Goal: Task Accomplishment & Management: Use online tool/utility

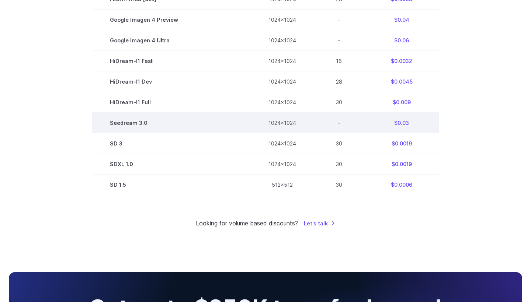
scroll to position [447, 0]
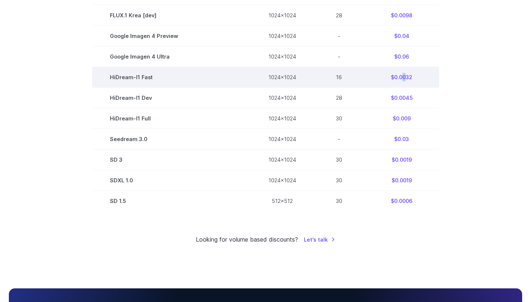
click at [402, 81] on td "$0.0032" at bounding box center [401, 77] width 75 height 21
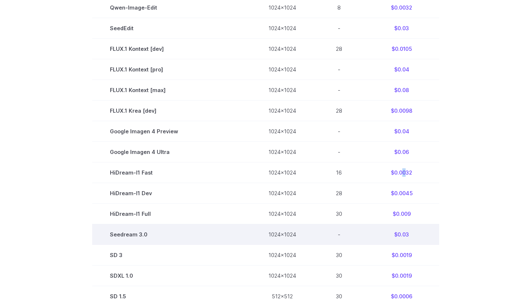
scroll to position [348, 0]
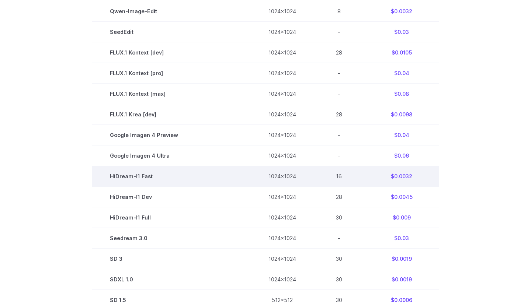
click at [279, 177] on td "1024x1024" at bounding box center [282, 176] width 63 height 21
copy td "1024x1024"
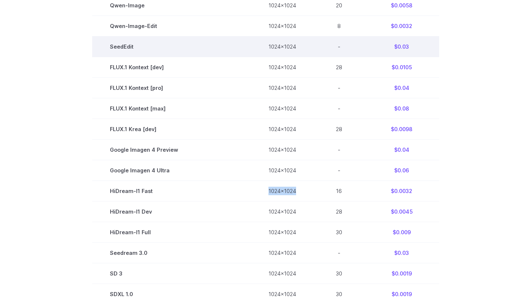
scroll to position [330, 0]
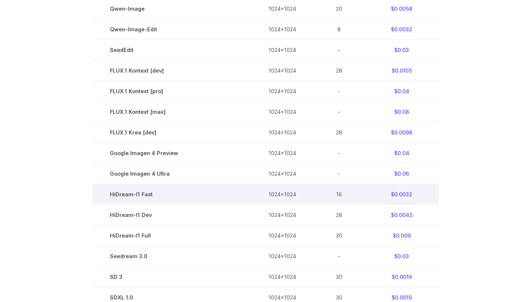
click at [405, 198] on td "$0.0032" at bounding box center [401, 194] width 75 height 21
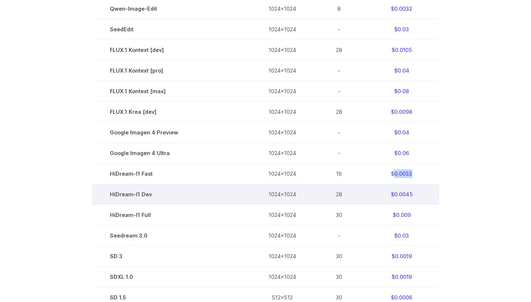
scroll to position [351, 0]
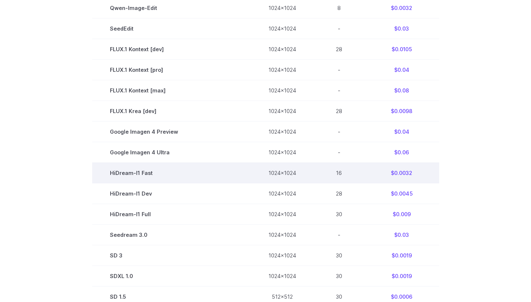
click at [403, 177] on td "$0.0032" at bounding box center [401, 173] width 75 height 21
click at [404, 177] on td "$0.0032" at bounding box center [401, 173] width 75 height 21
click at [407, 178] on td "$0.0032" at bounding box center [401, 173] width 75 height 21
click at [402, 174] on td "$0.0032" at bounding box center [401, 173] width 75 height 21
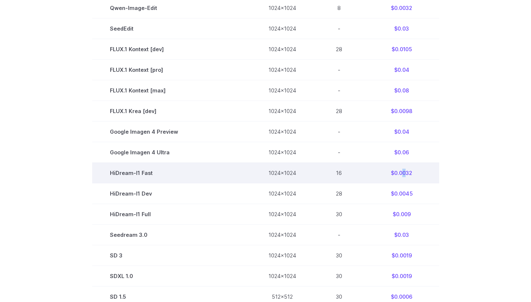
click at [403, 175] on td "$0.0032" at bounding box center [401, 173] width 75 height 21
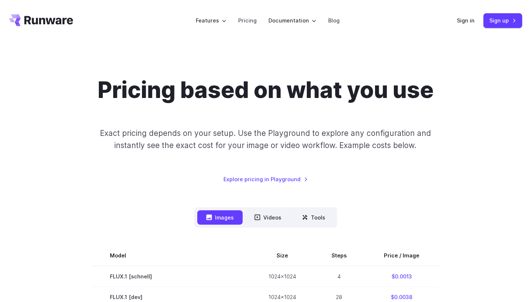
scroll to position [0, 0]
click at [53, 25] on icon "Go to /" at bounding box center [41, 20] width 64 height 12
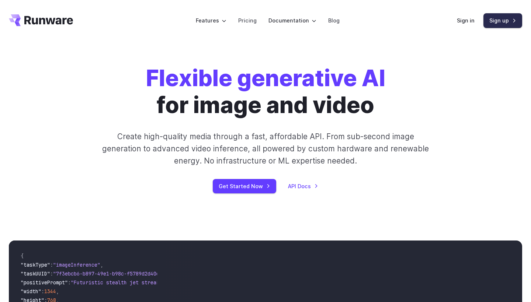
click at [507, 24] on link "Sign up" at bounding box center [502, 20] width 39 height 14
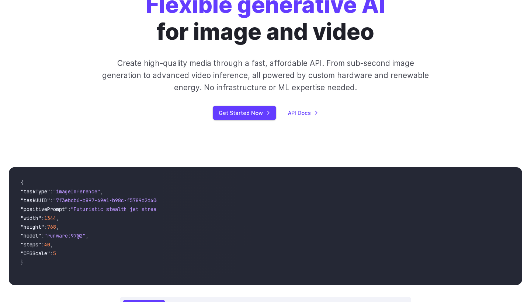
scroll to position [0, 0]
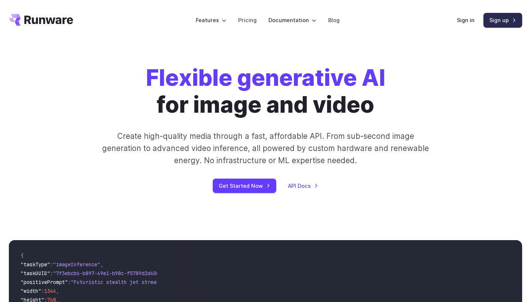
click at [503, 20] on link "Sign up" at bounding box center [502, 20] width 39 height 14
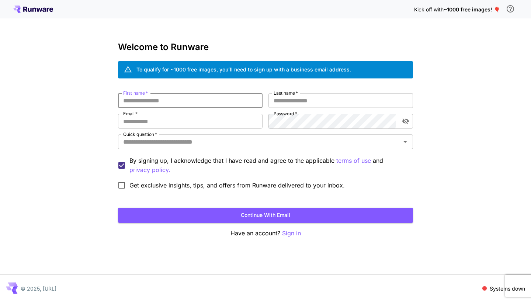
click at [226, 104] on input "First name   *" at bounding box center [190, 100] width 145 height 15
click at [222, 104] on input "First name   *" at bounding box center [190, 100] width 145 height 15
type input "******"
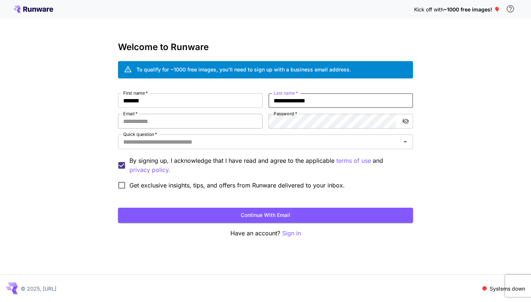
type input "**********"
click at [170, 123] on input "Email   *" at bounding box center [190, 121] width 145 height 15
paste input "**********"
type input "**********"
click at [304, 140] on input "Quick question   *" at bounding box center [259, 142] width 278 height 10
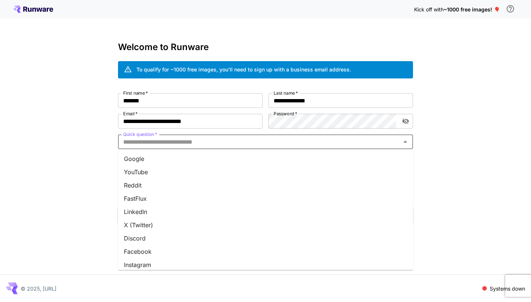
click at [295, 163] on li "Google" at bounding box center [265, 158] width 295 height 13
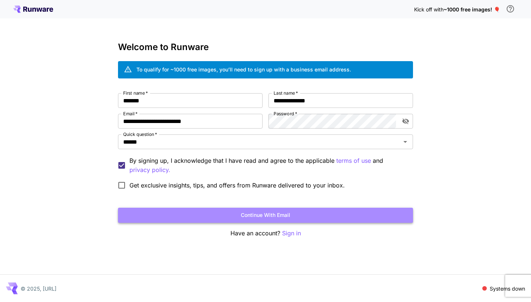
click at [271, 215] on button "Continue with email" at bounding box center [265, 215] width 295 height 15
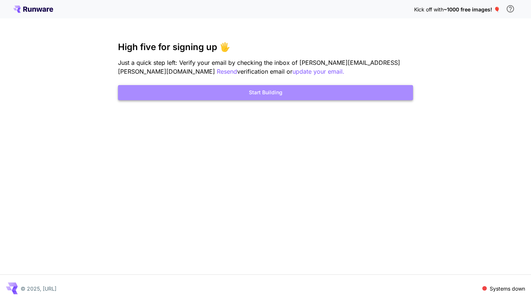
click at [314, 93] on button "Start Building" at bounding box center [265, 92] width 295 height 15
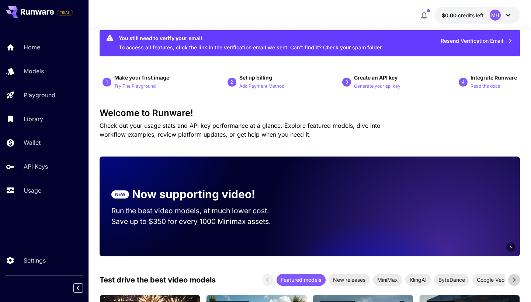
scroll to position [16, 0]
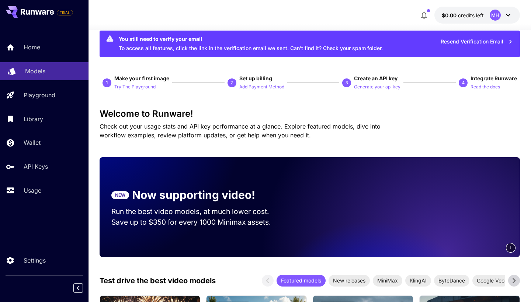
click at [43, 74] on p "Models" at bounding box center [35, 71] width 20 height 9
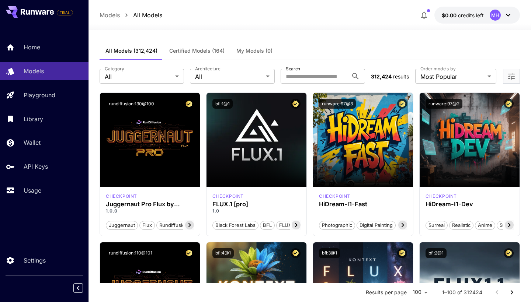
click at [217, 46] on button "Certified Models (164)" at bounding box center [196, 51] width 67 height 18
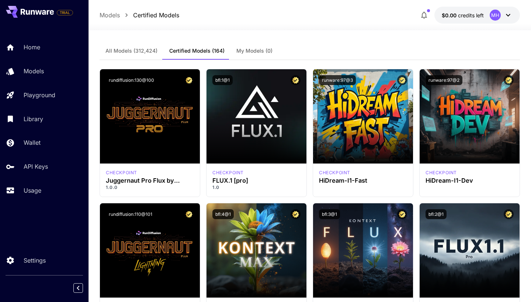
click at [140, 50] on span "All Models (312,424)" at bounding box center [131, 51] width 52 height 7
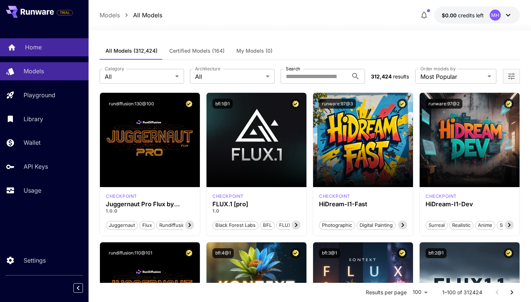
click at [48, 45] on div "Home" at bounding box center [54, 47] width 58 height 9
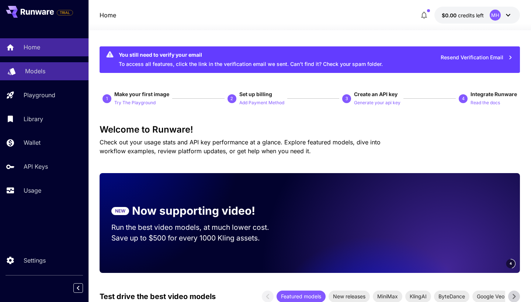
click at [56, 72] on div "Models" at bounding box center [54, 71] width 58 height 9
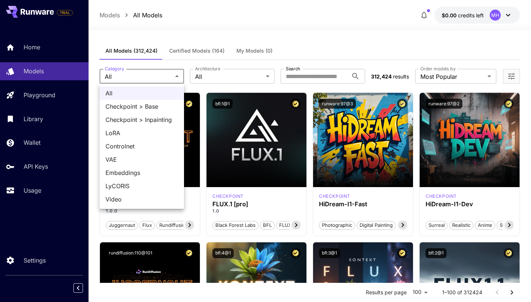
click at [170, 74] on div at bounding box center [265, 151] width 531 height 302
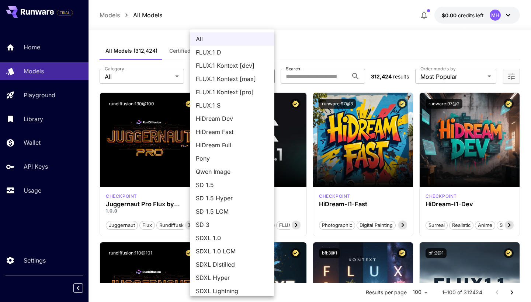
click at [229, 123] on span "HiDream Dev" at bounding box center [232, 118] width 73 height 9
type input "**********"
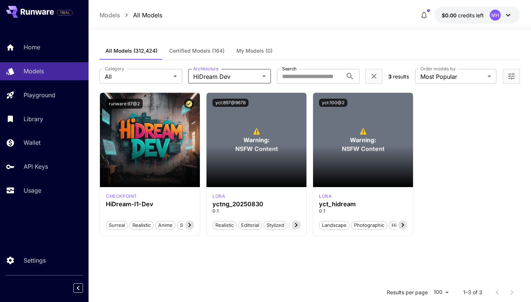
click at [116, 15] on p "Models" at bounding box center [110, 15] width 20 height 9
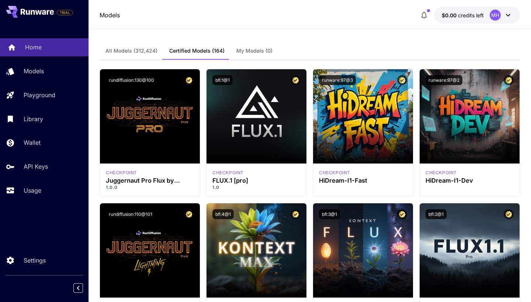
click at [5, 53] on link "Home" at bounding box center [44, 47] width 88 height 18
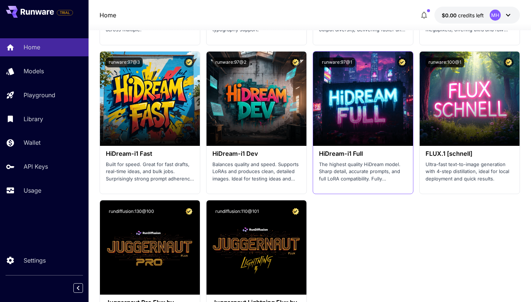
scroll to position [1743, 0]
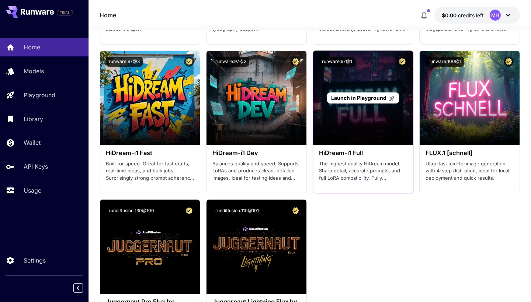
click at [347, 120] on div "Launch in Playground" at bounding box center [363, 98] width 100 height 94
click at [340, 95] on span "Launch in Playground" at bounding box center [358, 98] width 55 height 6
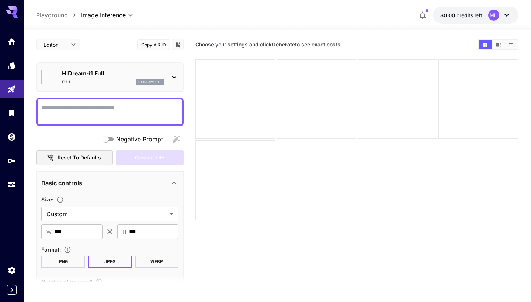
type input "*******"
click at [142, 113] on textarea "Negative Prompt" at bounding box center [109, 112] width 137 height 18
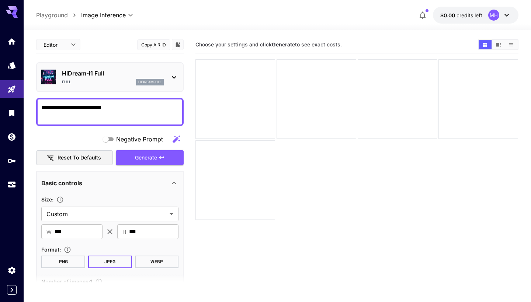
click at [88, 115] on textarea "**********" at bounding box center [109, 112] width 137 height 18
paste textarea "**********"
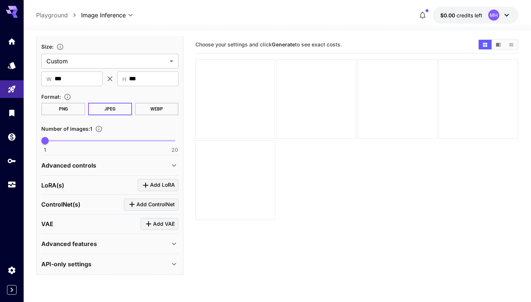
scroll to position [197, 0]
type textarea "**********"
click at [113, 266] on div "API-only settings" at bounding box center [105, 264] width 128 height 9
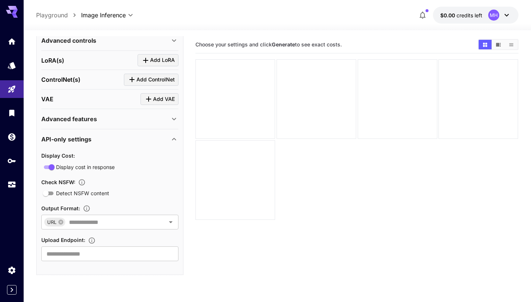
scroll to position [322, 0]
click at [141, 133] on div "API-only settings" at bounding box center [109, 140] width 137 height 18
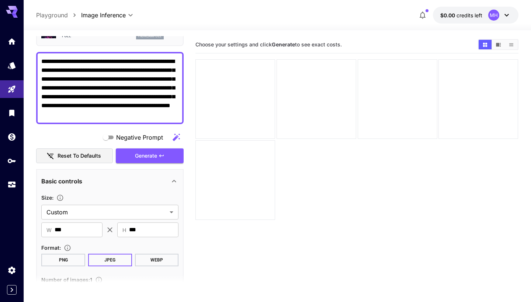
scroll to position [31, 0]
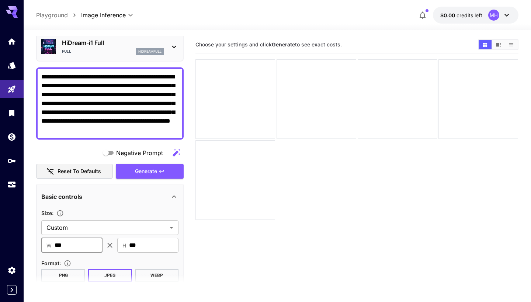
click at [96, 250] on input "***" at bounding box center [79, 245] width 48 height 15
click at [84, 246] on input "**" at bounding box center [79, 245] width 48 height 15
paste input "**"
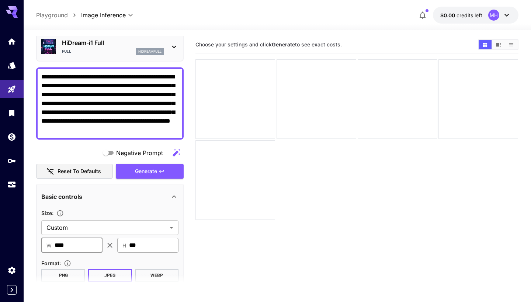
type input "****"
click at [139, 239] on input "***" at bounding box center [153, 245] width 49 height 15
paste input "*"
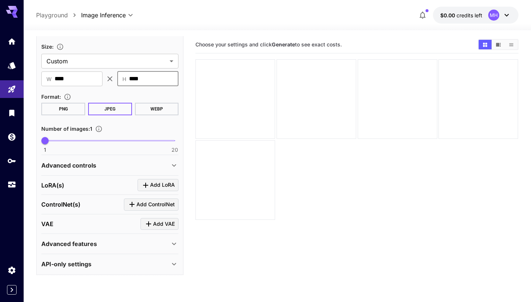
scroll to position [197, 0]
type input "****"
click at [166, 165] on div "Advanced controls" at bounding box center [105, 165] width 128 height 9
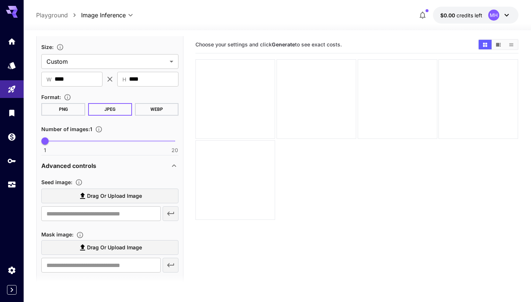
click at [166, 165] on div "Advanced controls" at bounding box center [105, 165] width 128 height 9
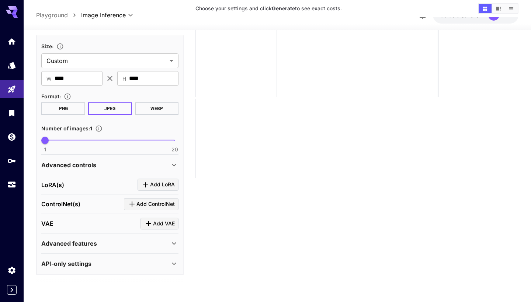
click at [140, 244] on div "Advanced features" at bounding box center [105, 243] width 128 height 9
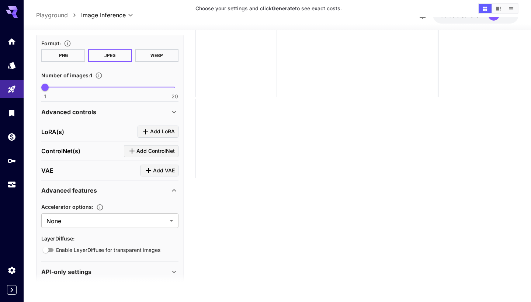
scroll to position [258, 0]
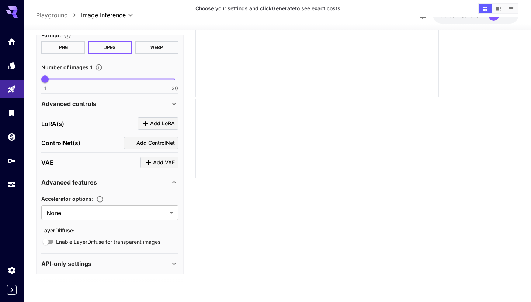
click at [157, 187] on div "Advanced features" at bounding box center [109, 183] width 137 height 18
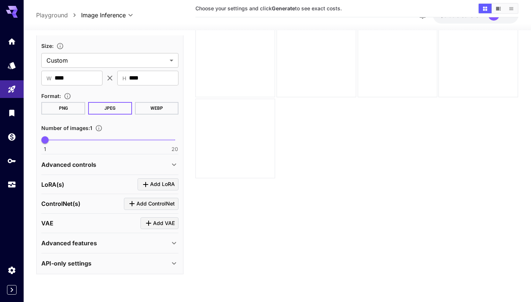
scroll to position [197, 0]
click at [112, 267] on div "API-only settings" at bounding box center [105, 264] width 128 height 9
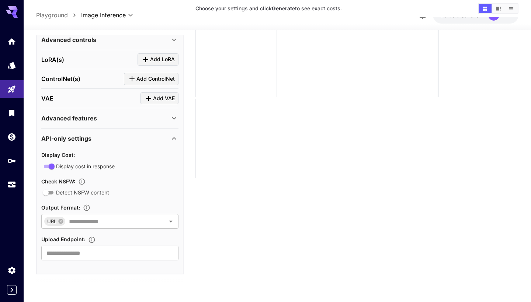
scroll to position [322, 0]
click at [153, 138] on div "API-only settings" at bounding box center [105, 139] width 128 height 9
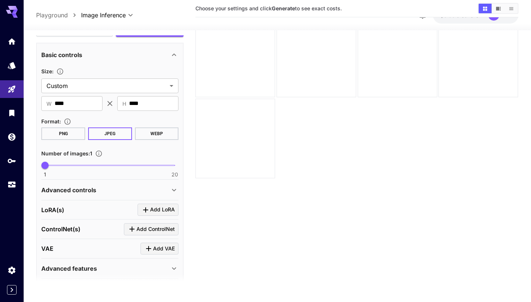
scroll to position [169, 0]
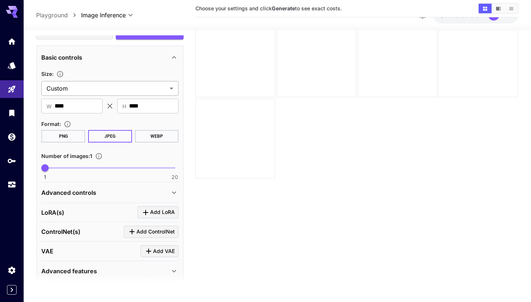
click at [131, 86] on body "**********" at bounding box center [265, 138] width 531 height 361
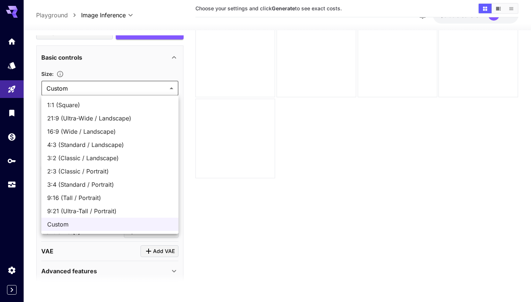
click at [122, 180] on li "3:4 (Standard / Portrait)" at bounding box center [109, 184] width 137 height 13
type input "**********"
type input "***"
type input "****"
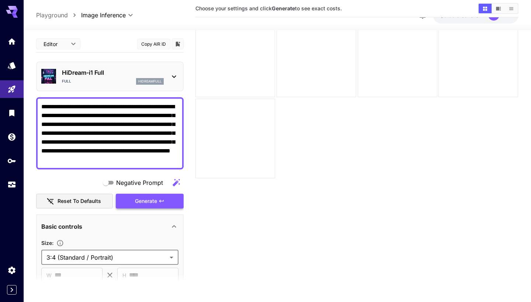
scroll to position [0, 0]
click at [159, 205] on button "Generate" at bounding box center [150, 201] width 68 height 15
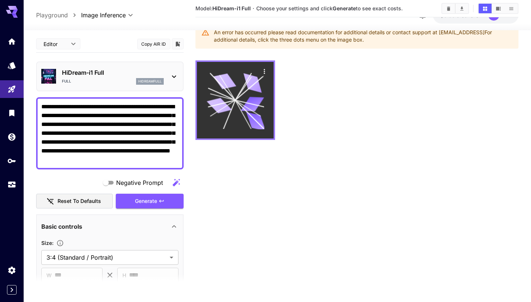
click at [253, 109] on icon at bounding box center [253, 104] width 24 height 15
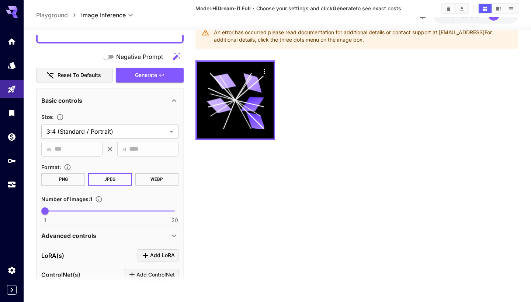
scroll to position [128, 0]
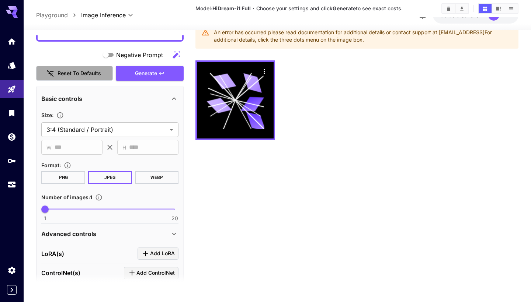
click at [87, 74] on button "Reset to defaults" at bounding box center [74, 73] width 77 height 15
type input "******"
type input "***"
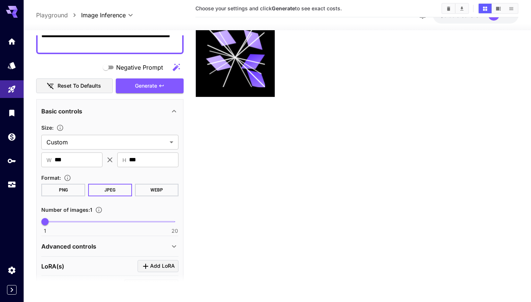
scroll to position [102, 0]
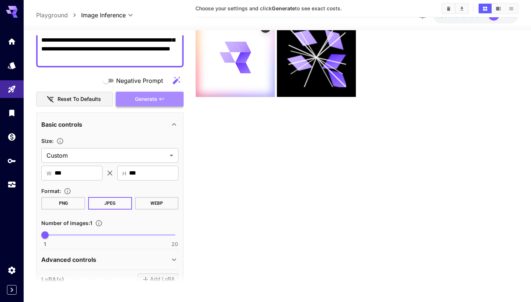
click at [161, 101] on icon "button" at bounding box center [162, 99] width 6 height 6
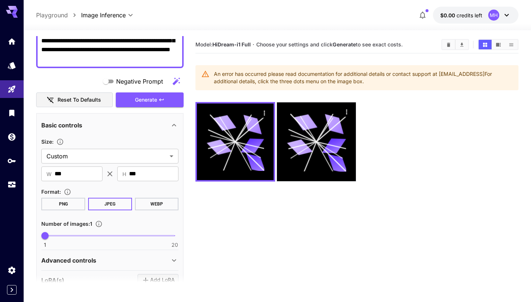
scroll to position [0, 0]
click at [387, 66] on div "An error has occurred please read documentation for additional details or conta…" at bounding box center [356, 77] width 323 height 25
click at [21, 39] on link at bounding box center [12, 41] width 24 height 18
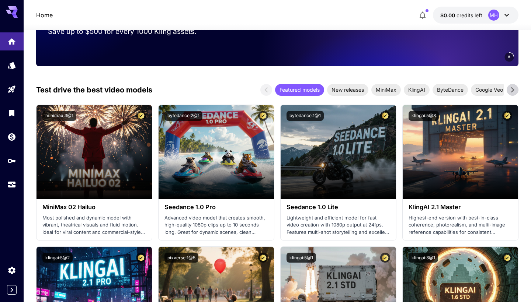
scroll to position [208, 0]
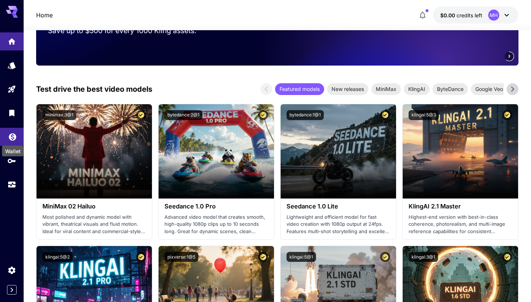
click at [15, 134] on icon "Wallet" at bounding box center [12, 134] width 7 height 7
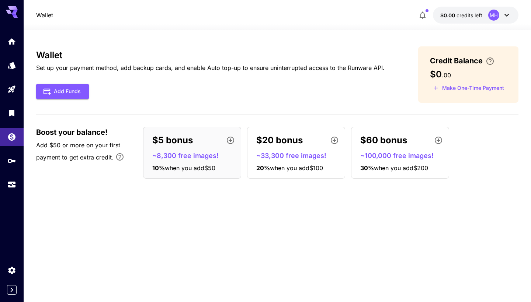
click at [211, 166] on span "when you add $50" at bounding box center [190, 167] width 51 height 7
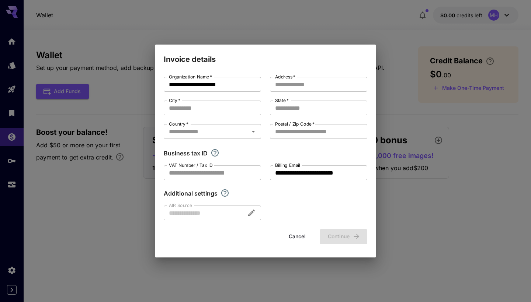
click at [407, 180] on div "**********" at bounding box center [265, 151] width 531 height 302
click at [303, 236] on button "Cancel" at bounding box center [297, 236] width 33 height 15
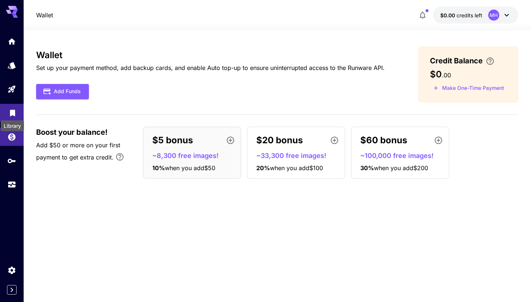
click at [11, 111] on icon "Library" at bounding box center [12, 111] width 5 height 7
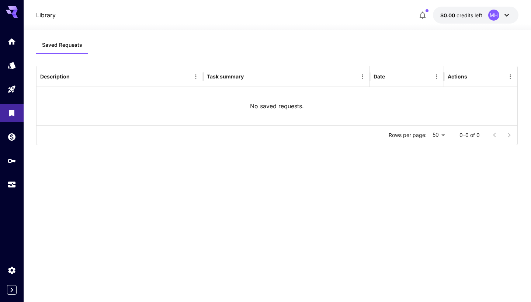
click at [11, 51] on div at bounding box center [12, 112] width 24 height 161
click at [13, 44] on icon "Home" at bounding box center [12, 39] width 9 height 9
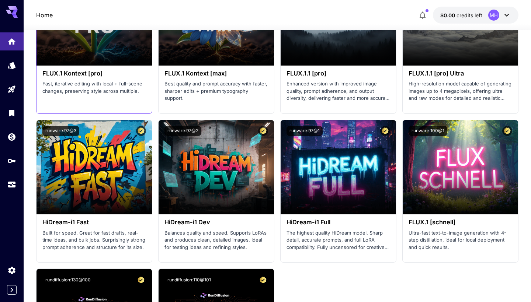
scroll to position [1692, 0]
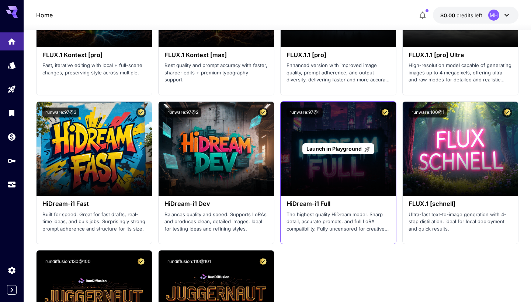
click at [331, 152] on div "Launch in Playground" at bounding box center [338, 149] width 115 height 94
click at [327, 146] on span "Launch in Playground" at bounding box center [333, 149] width 55 height 6
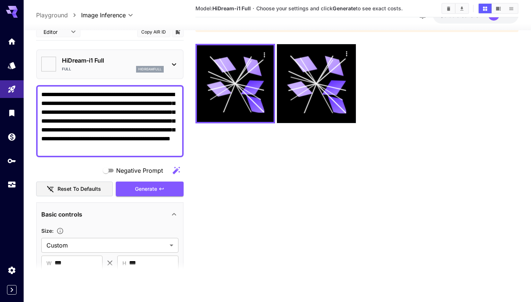
type input "*******"
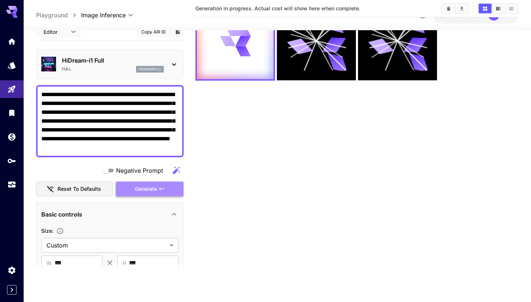
click at [161, 187] on icon "button" at bounding box center [162, 189] width 6 height 6
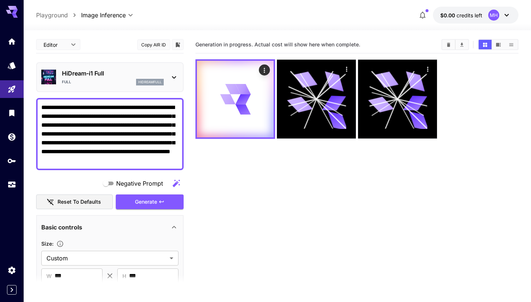
scroll to position [0, 0]
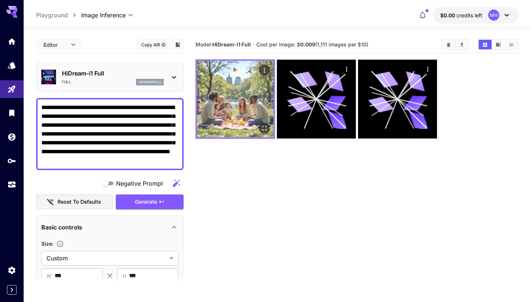
click at [241, 125] on img at bounding box center [235, 99] width 77 height 77
click at [265, 123] on div "Open in fullscreen" at bounding box center [265, 115] width 52 height 17
click at [240, 80] on img at bounding box center [235, 99] width 77 height 77
click at [267, 126] on icon "Open in fullscreen" at bounding box center [264, 128] width 4 height 4
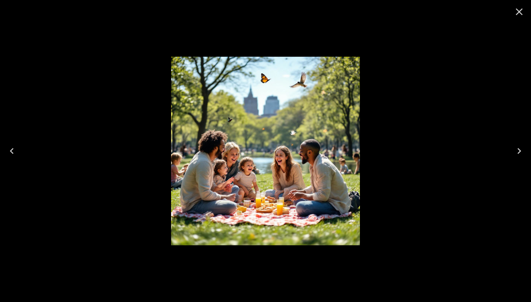
click at [272, 149] on img at bounding box center [265, 151] width 189 height 189
click at [267, 163] on img at bounding box center [265, 151] width 189 height 189
click at [520, 9] on icon "Close" at bounding box center [519, 12] width 12 height 12
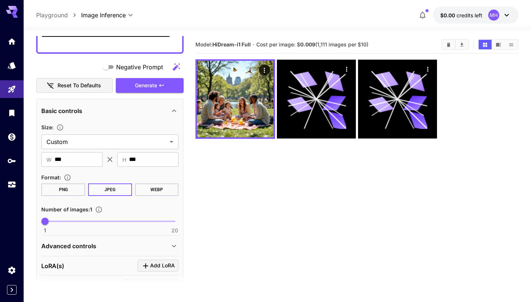
scroll to position [112, 0]
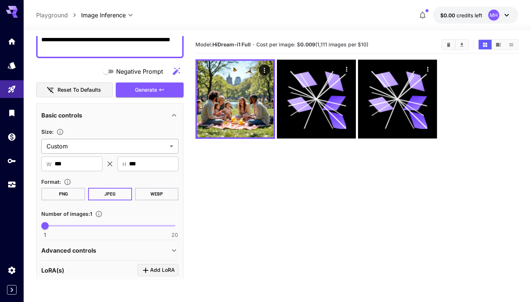
click at [115, 147] on body "**********" at bounding box center [265, 180] width 531 height 361
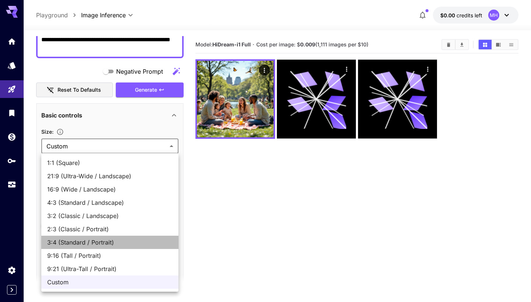
click at [114, 239] on span "3:4 (Standard / Portrait)" at bounding box center [109, 242] width 125 height 9
type input "**********"
type input "***"
type input "****"
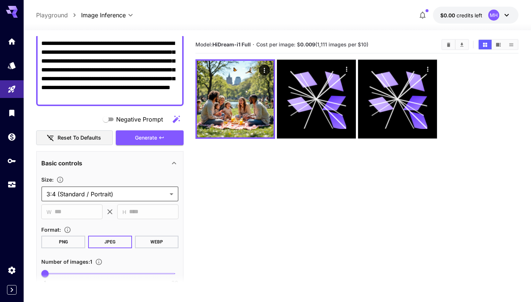
scroll to position [42, 0]
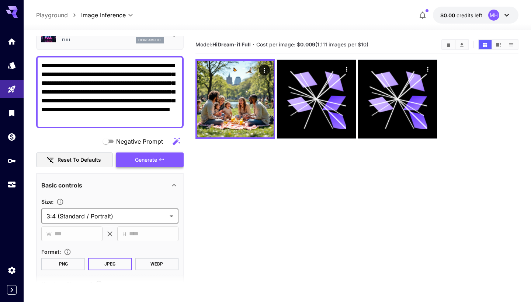
click at [142, 160] on span "Generate" at bounding box center [146, 160] width 22 height 9
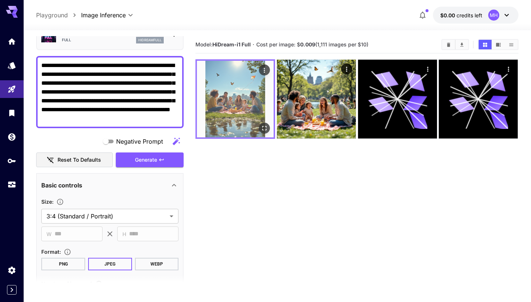
click at [226, 111] on img at bounding box center [235, 99] width 77 height 77
click at [241, 109] on img at bounding box center [235, 99] width 77 height 77
click at [265, 127] on icon "Open in fullscreen" at bounding box center [264, 128] width 7 height 7
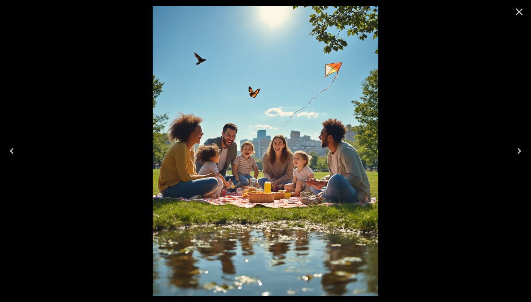
click at [276, 137] on img at bounding box center [266, 151] width 226 height 290
click at [523, 14] on icon "Close" at bounding box center [519, 12] width 12 height 12
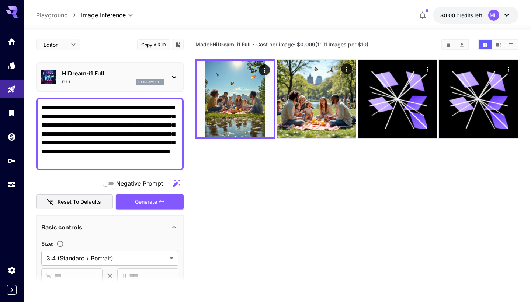
scroll to position [0, 0]
click at [116, 68] on div "HiDream-i1 Full Full hidreamfull" at bounding box center [109, 77] width 137 height 22
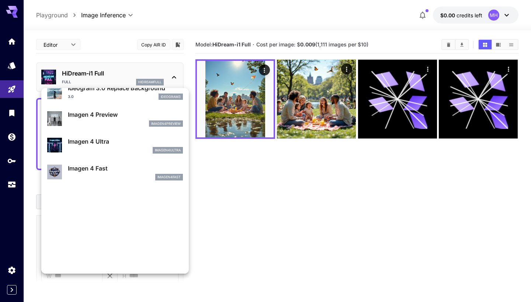
scroll to position [208, 0]
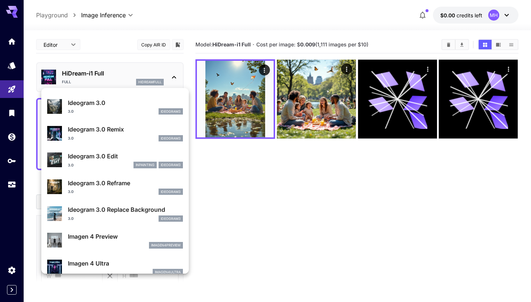
click at [279, 188] on div at bounding box center [265, 151] width 531 height 302
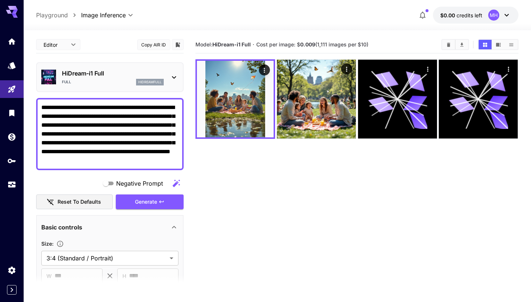
scroll to position [26, 0]
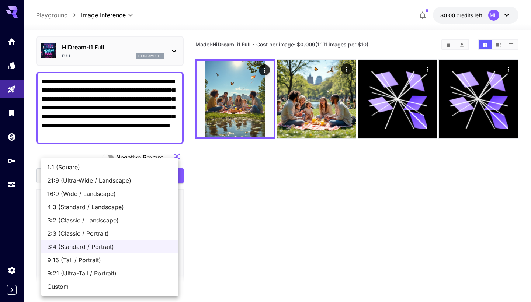
click at [126, 231] on body "**********" at bounding box center [265, 180] width 531 height 361
drag, startPoint x: 129, startPoint y: 231, endPoint x: 140, endPoint y: 185, distance: 47.9
click at [140, 185] on ul "1:1 (Square) 21:9 (Ultra-Wide / Landscape) 16:9 (Wide / Landscape) 4:3 (Standar…" at bounding box center [109, 227] width 137 height 139
click at [128, 209] on span "4:3 (Standard / Landscape)" at bounding box center [109, 207] width 125 height 9
type input "**********"
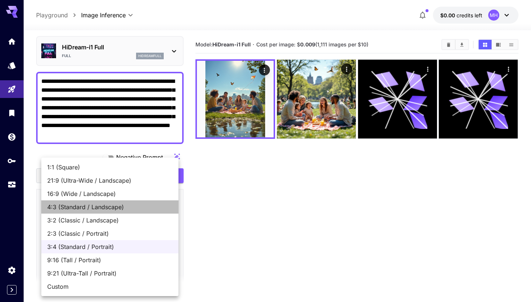
type input "****"
type input "***"
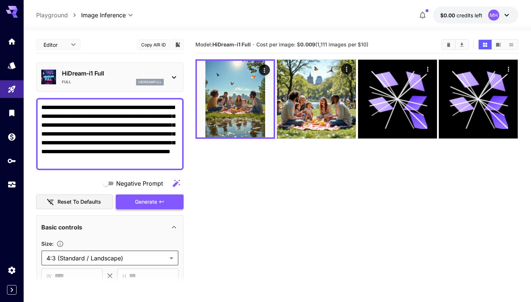
scroll to position [0, 0]
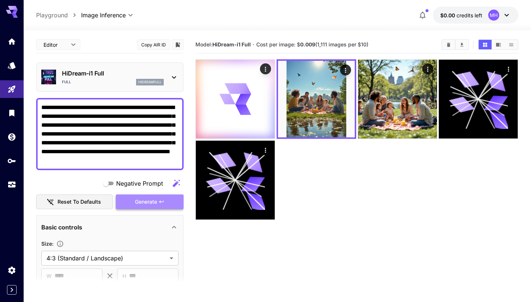
click at [150, 206] on button "Generate" at bounding box center [150, 202] width 68 height 15
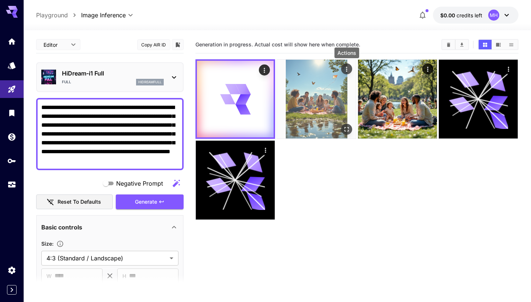
click at [348, 70] on icon "Actions" at bounding box center [346, 69] width 7 height 7
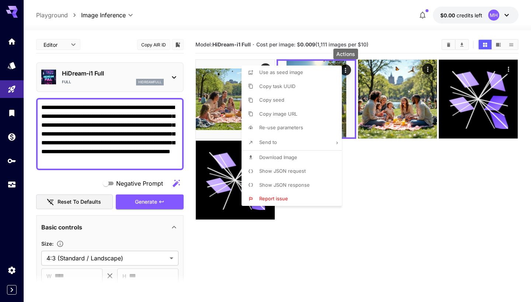
click at [373, 170] on div at bounding box center [265, 151] width 531 height 302
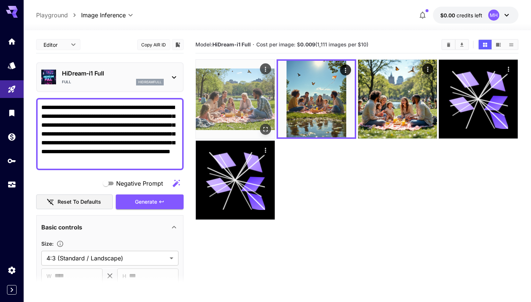
click at [253, 104] on img at bounding box center [235, 99] width 79 height 79
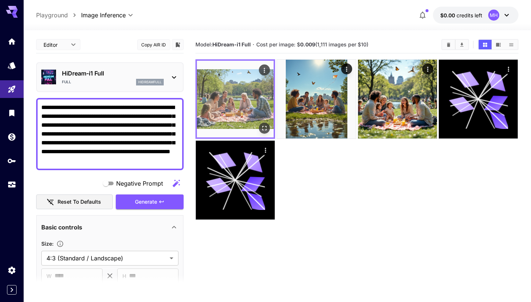
click at [267, 126] on icon "Open in fullscreen" at bounding box center [264, 128] width 7 height 7
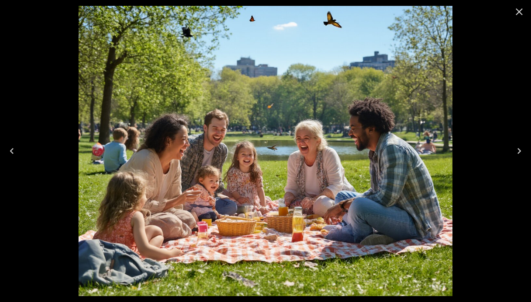
click at [514, 14] on icon "Close" at bounding box center [519, 12] width 12 height 12
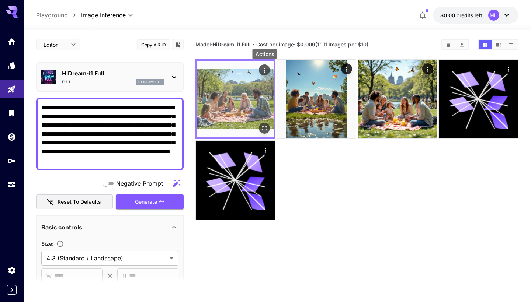
click at [265, 71] on icon "Actions" at bounding box center [264, 70] width 7 height 7
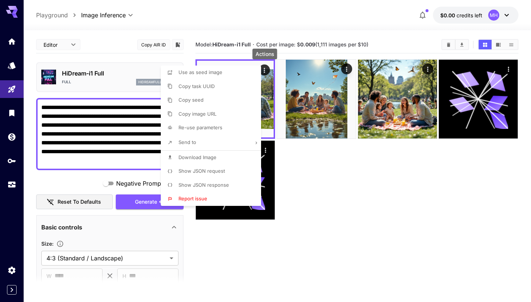
click at [226, 158] on li "Download Image" at bounding box center [213, 158] width 105 height 14
click at [293, 188] on div at bounding box center [265, 151] width 531 height 302
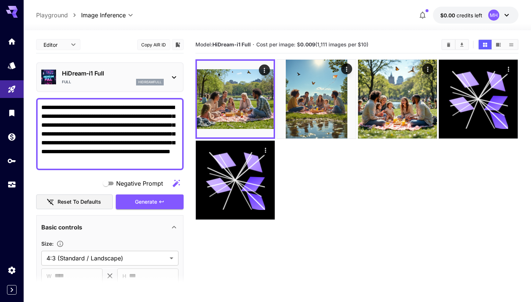
click at [138, 78] on div "HiDream-i1 Full Full hidreamfull" at bounding box center [113, 77] width 102 height 17
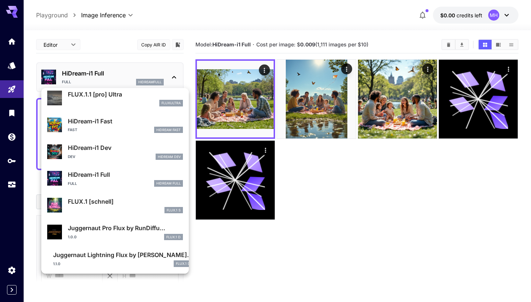
scroll to position [556, 0]
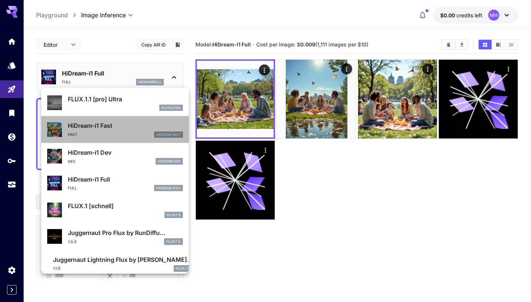
click at [149, 132] on div "Fast HiDream Fast" at bounding box center [125, 135] width 115 height 7
type input "**"
type input "*"
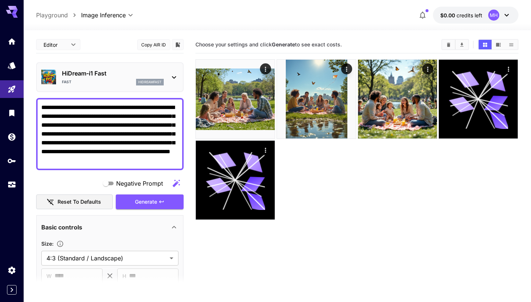
click at [151, 62] on div "**********" at bounding box center [109, 254] width 147 height 436
click at [152, 72] on p "HiDream-i1 Fast" at bounding box center [113, 73] width 102 height 9
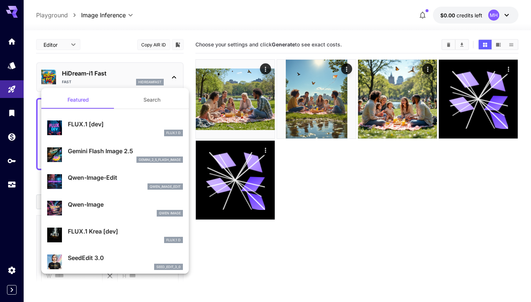
click at [259, 244] on div at bounding box center [265, 151] width 531 height 302
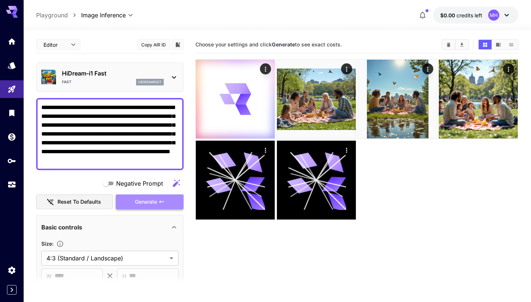
click at [157, 199] on span "Generate" at bounding box center [146, 202] width 22 height 9
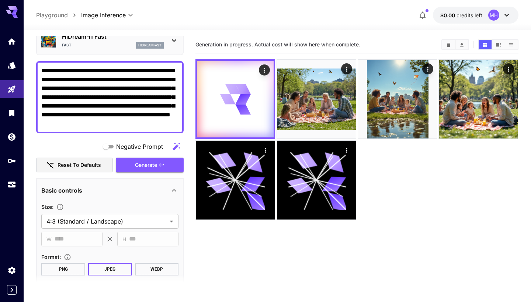
scroll to position [48, 0]
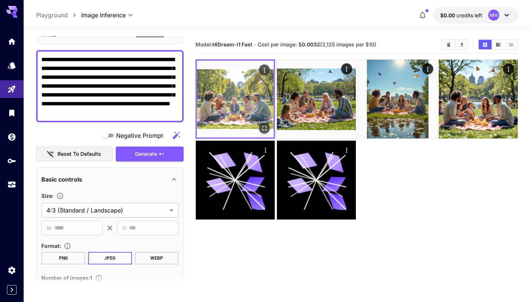
click at [262, 101] on img at bounding box center [235, 99] width 77 height 77
click at [265, 128] on icon "Open in fullscreen" at bounding box center [264, 128] width 7 height 7
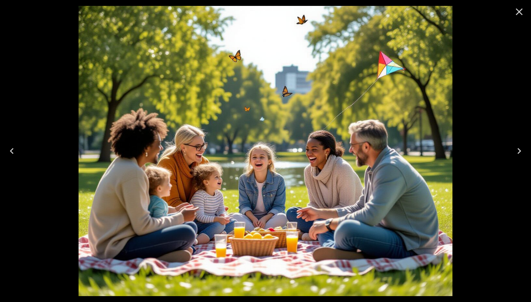
click at [521, 8] on icon "Close" at bounding box center [519, 12] width 12 height 12
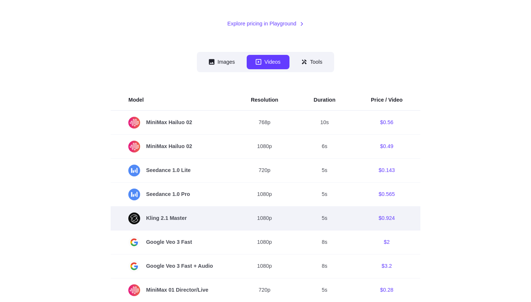
scroll to position [93, 0]
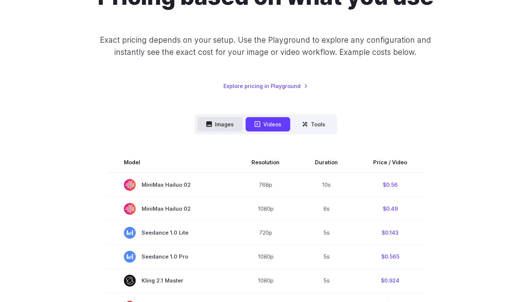
click at [217, 126] on button "Images" at bounding box center [219, 124] width 45 height 14
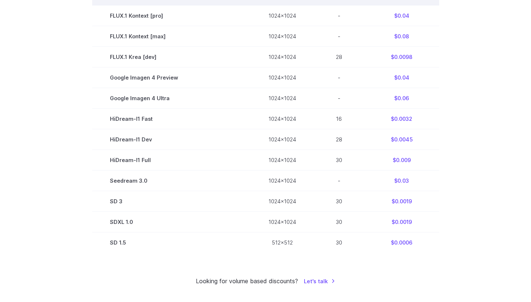
scroll to position [442, 0]
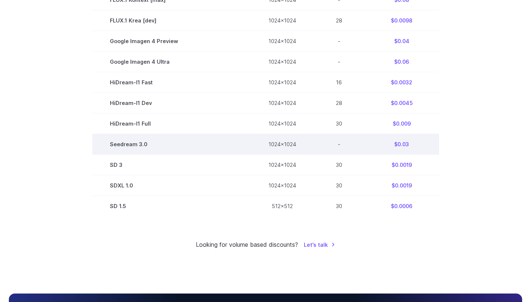
click at [274, 145] on td "1024x1024" at bounding box center [282, 144] width 63 height 21
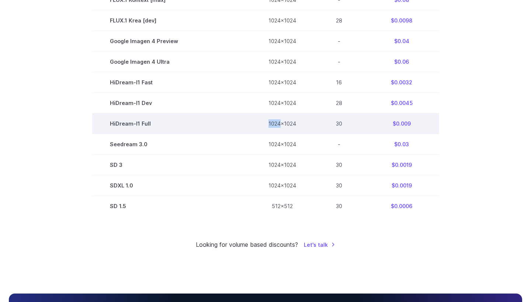
drag, startPoint x: 264, startPoint y: 124, endPoint x: 278, endPoint y: 123, distance: 14.1
click at [278, 123] on td "1024x1024" at bounding box center [282, 124] width 63 height 21
copy td "1024"
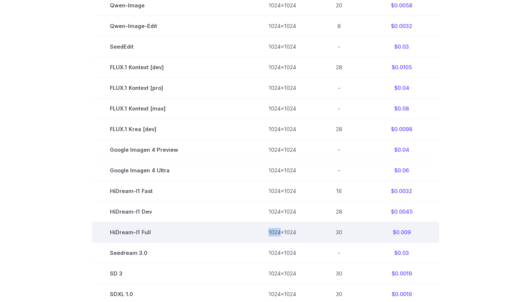
scroll to position [341, 0]
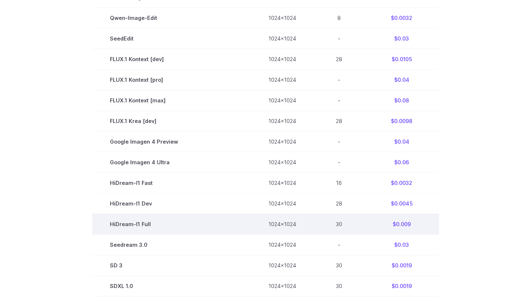
click at [407, 230] on td "$0.009" at bounding box center [401, 224] width 75 height 21
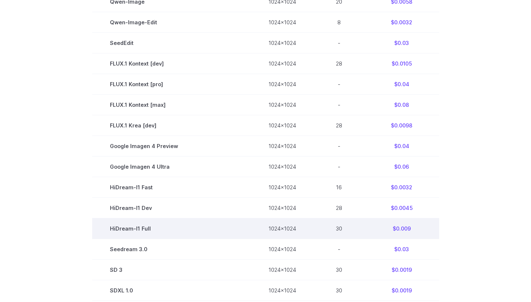
scroll to position [335, 0]
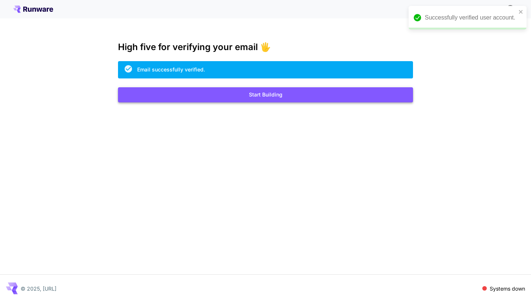
click at [203, 94] on button "Start Building" at bounding box center [265, 94] width 295 height 15
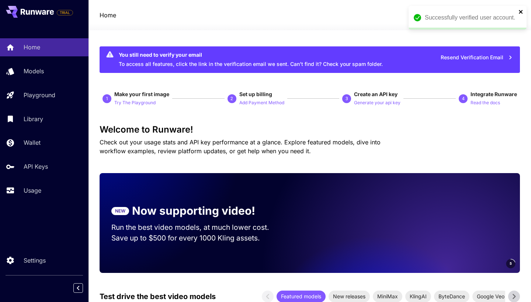
click at [519, 13] on icon "close" at bounding box center [521, 12] width 4 height 4
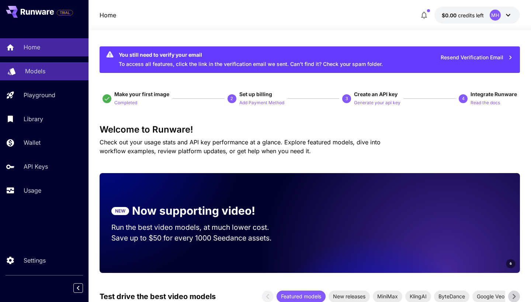
click at [48, 67] on div "Models" at bounding box center [54, 71] width 58 height 9
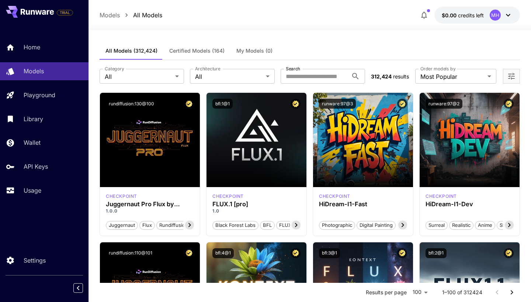
click at [34, 201] on div "Home Models Playground Library Wallet API Keys Usage" at bounding box center [44, 119] width 88 height 191
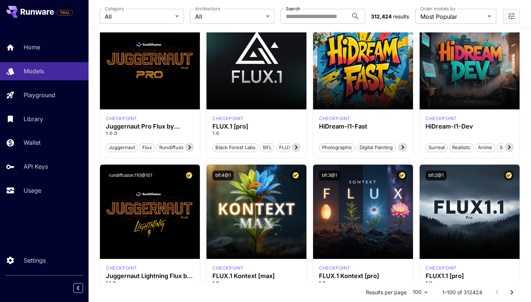
scroll to position [26, 0]
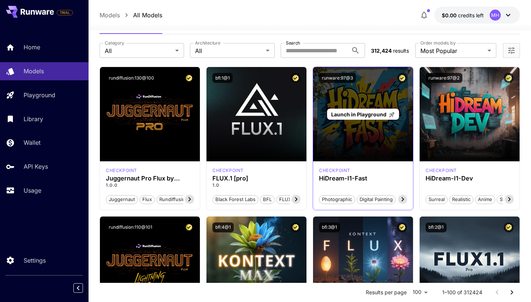
click at [365, 152] on div "Launch in Playground" at bounding box center [363, 114] width 100 height 94
click at [374, 116] on span "Launch in Playground" at bounding box center [358, 114] width 55 height 6
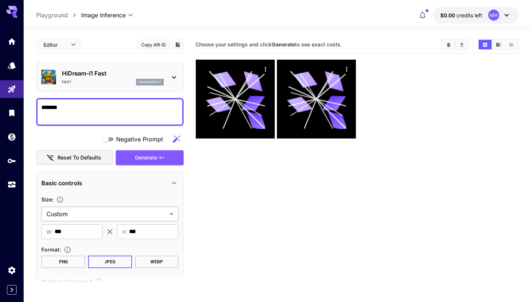
type textarea "*******"
click at [104, 213] on body "**********" at bounding box center [265, 180] width 531 height 361
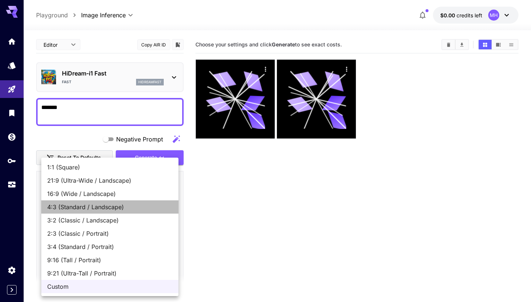
click at [126, 203] on span "4:3 (Standard / Landscape)" at bounding box center [109, 207] width 125 height 9
type input "**********"
type input "****"
type input "***"
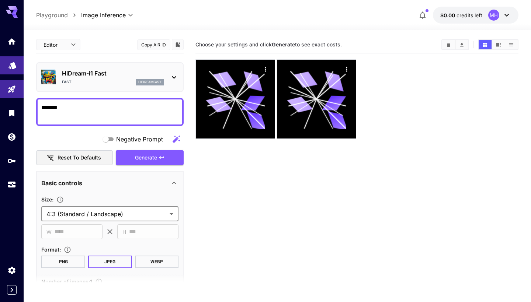
click at [13, 67] on icon "Models" at bounding box center [12, 63] width 8 height 7
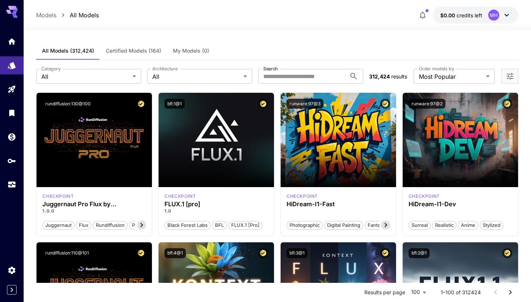
click at [14, 51] on div at bounding box center [12, 112] width 24 height 161
click at [14, 37] on icon "Home" at bounding box center [12, 39] width 9 height 9
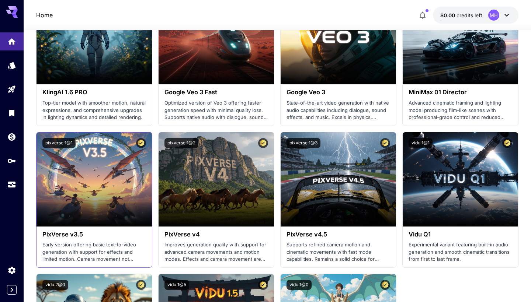
scroll to position [614, 0]
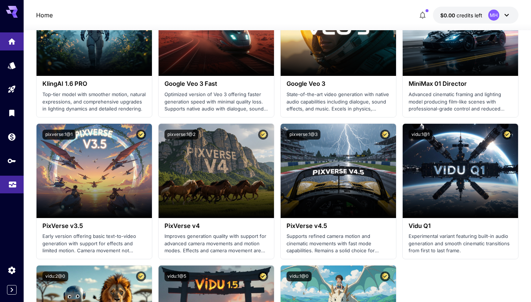
click at [13, 183] on icon "Usage" at bounding box center [12, 184] width 7 height 4
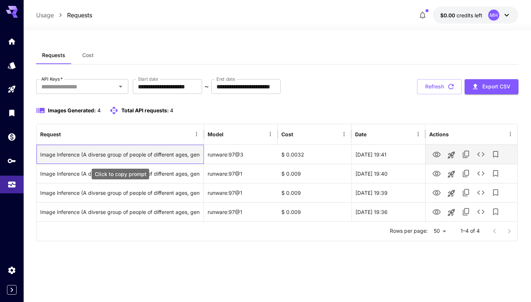
click at [180, 153] on div "Image Inference (A diverse group of people of different ages, genders, and back…" at bounding box center [120, 154] width 160 height 19
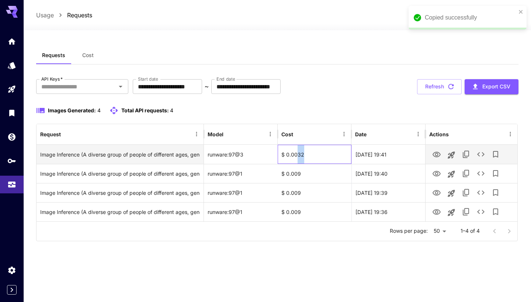
drag, startPoint x: 297, startPoint y: 155, endPoint x: 306, endPoint y: 159, distance: 8.9
click at [306, 159] on div "$ 0.0032" at bounding box center [315, 154] width 74 height 19
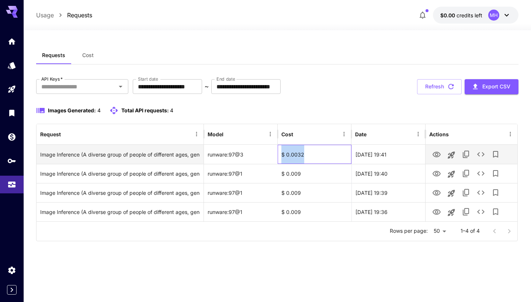
click at [306, 159] on div "$ 0.0032" at bounding box center [315, 154] width 74 height 19
click at [296, 157] on div "$ 0.0032" at bounding box center [315, 154] width 74 height 19
click at [297, 158] on div "$ 0.0032" at bounding box center [315, 154] width 74 height 19
click at [294, 156] on div "$ 0.0032" at bounding box center [315, 154] width 74 height 19
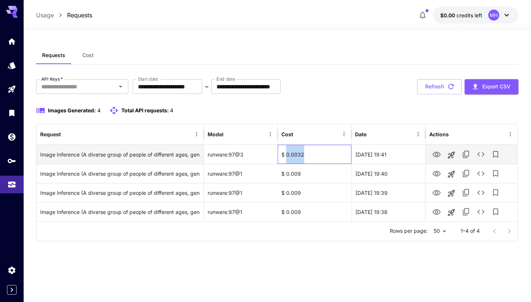
click at [294, 156] on div "$ 0.0032" at bounding box center [315, 154] width 74 height 19
click at [296, 155] on div "$ 0.0032" at bounding box center [315, 154] width 74 height 19
click at [302, 156] on div "$ 0.0032" at bounding box center [315, 154] width 74 height 19
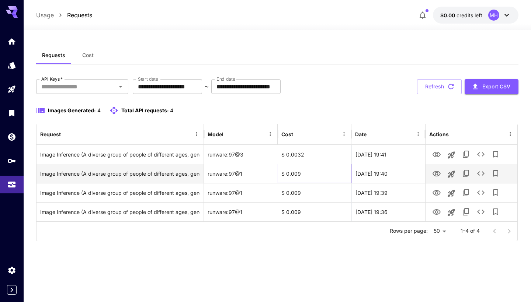
click at [297, 175] on div "$ 0.009" at bounding box center [315, 173] width 74 height 19
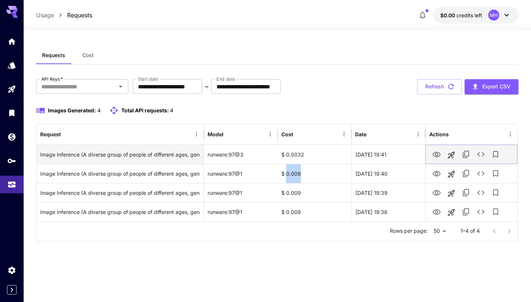
click at [438, 156] on icon "View Image" at bounding box center [436, 155] width 8 height 6
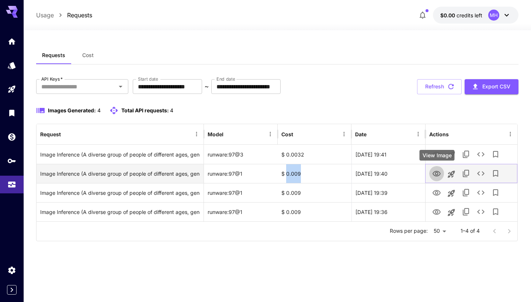
click at [436, 173] on icon "View Image" at bounding box center [436, 174] width 8 height 6
click at [438, 175] on icon "View Image" at bounding box center [436, 174] width 9 height 9
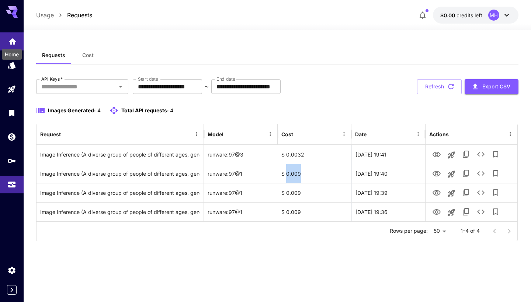
click at [16, 41] on icon "Home" at bounding box center [12, 39] width 9 height 9
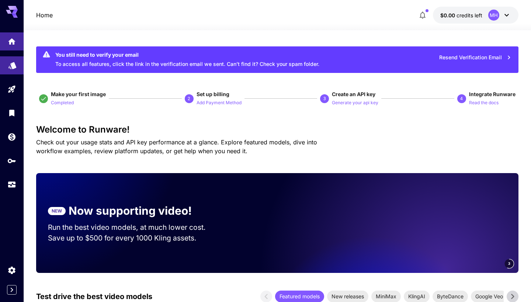
click at [13, 73] on link at bounding box center [12, 65] width 24 height 18
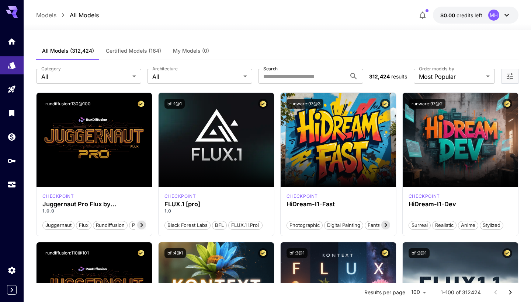
click at [53, 18] on p "Models" at bounding box center [46, 15] width 20 height 9
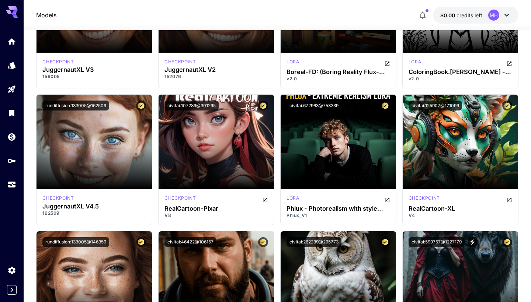
scroll to position [2562, 0]
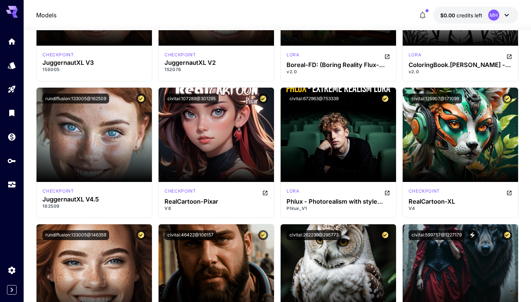
click at [17, 9] on icon at bounding box center [12, 10] width 12 height 8
